Goal: Task Accomplishment & Management: Manage account settings

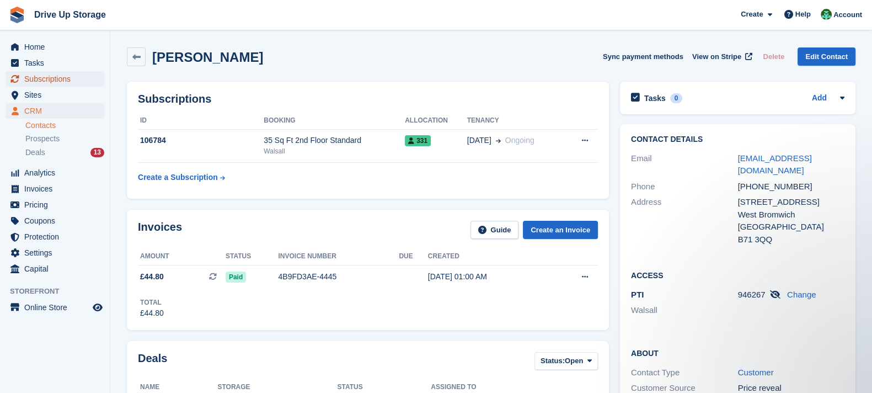
click at [64, 78] on span "Subscriptions" at bounding box center [57, 78] width 66 height 15
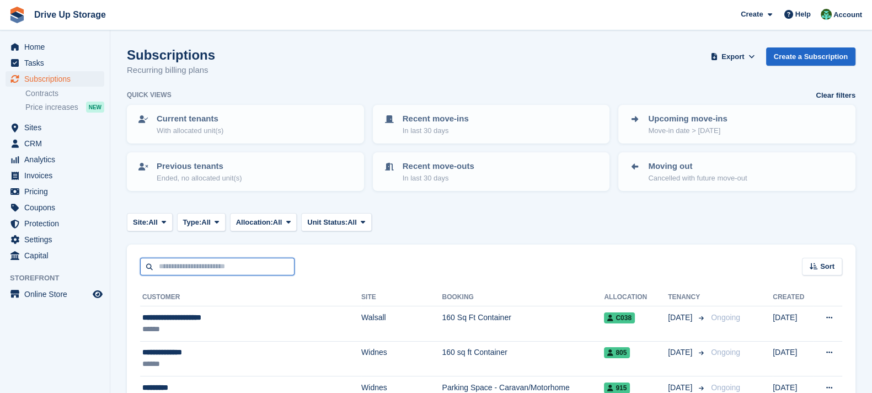
click at [227, 269] on input "text" at bounding box center [217, 267] width 154 height 18
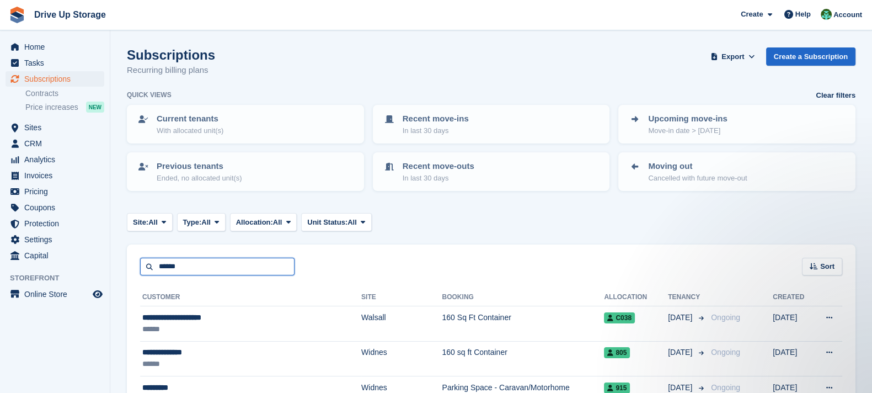
type input "******"
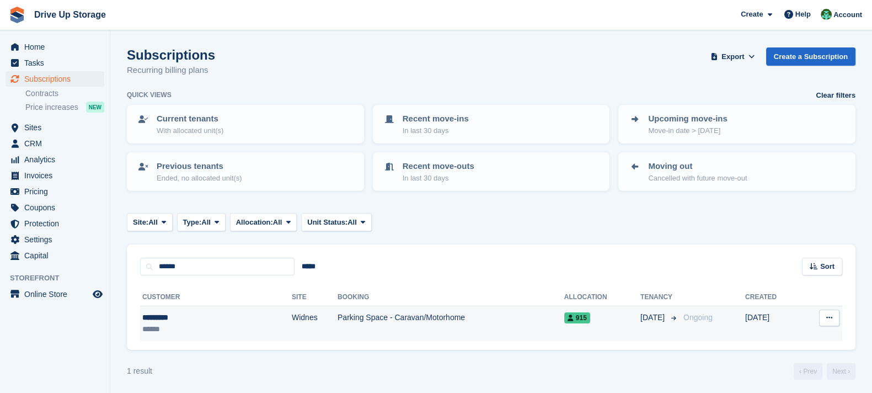
click at [292, 326] on td "Widnes" at bounding box center [315, 323] width 46 height 35
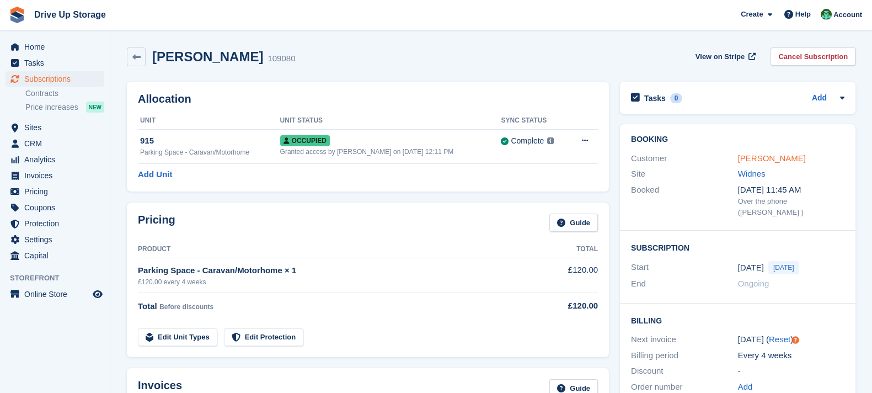
click at [765, 154] on link "Emma Barr" at bounding box center [772, 157] width 68 height 9
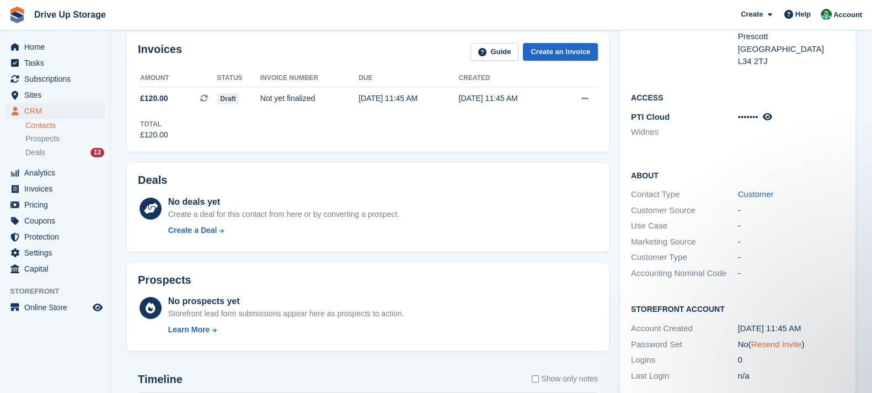
click at [788, 339] on link "Resend Invite" at bounding box center [776, 343] width 51 height 9
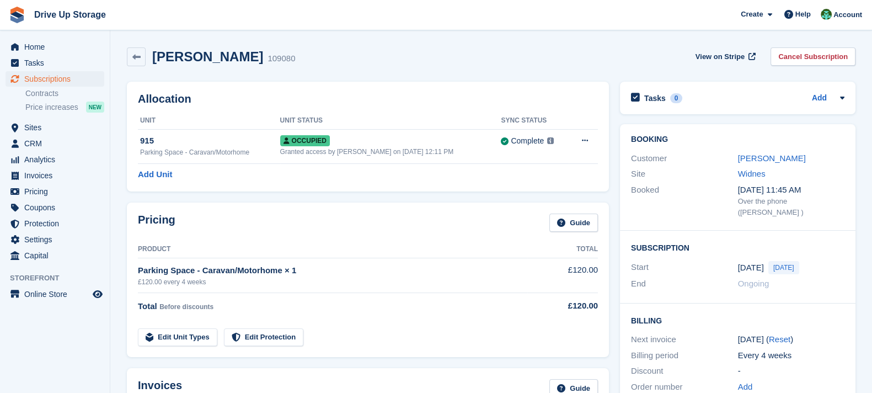
scroll to position [275, 0]
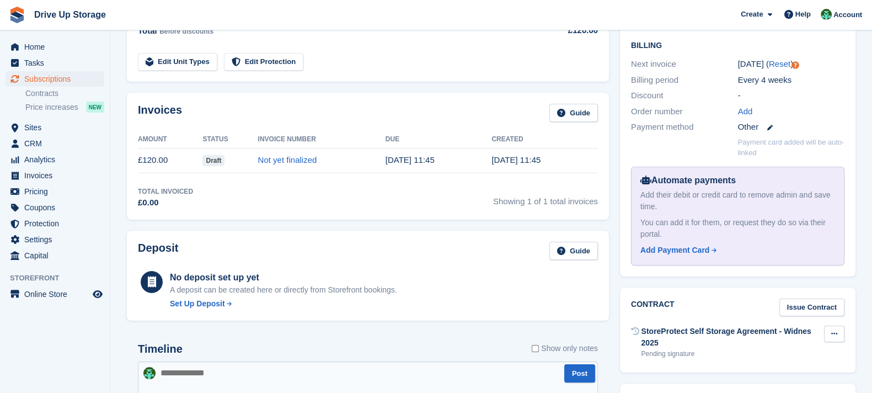
click at [842, 325] on button at bounding box center [834, 333] width 20 height 17
click at [743, 298] on div "Contract Issue Contract" at bounding box center [737, 307] width 213 height 18
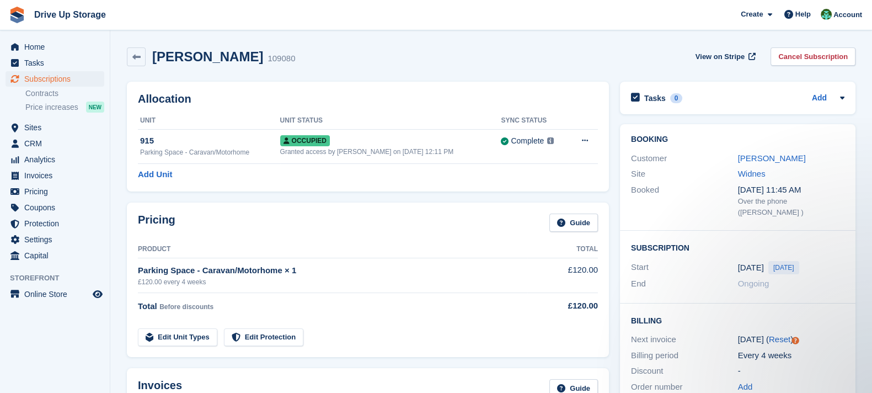
scroll to position [0, 0]
click at [764, 156] on link "Emma Barr" at bounding box center [772, 157] width 68 height 9
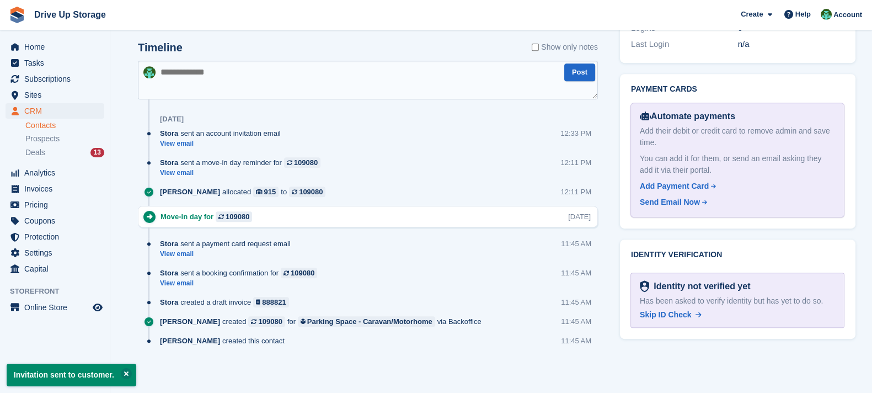
scroll to position [331, 0]
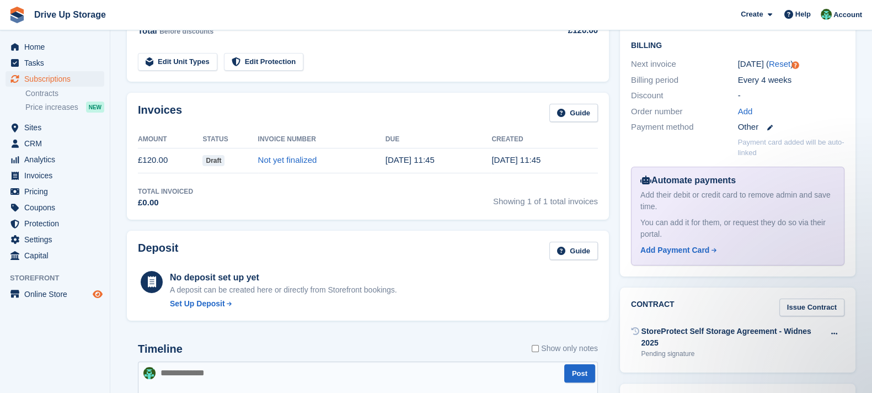
click at [98, 296] on icon "Preview store" at bounding box center [98, 294] width 10 height 9
